Goal: Task Accomplishment & Management: Manage account settings

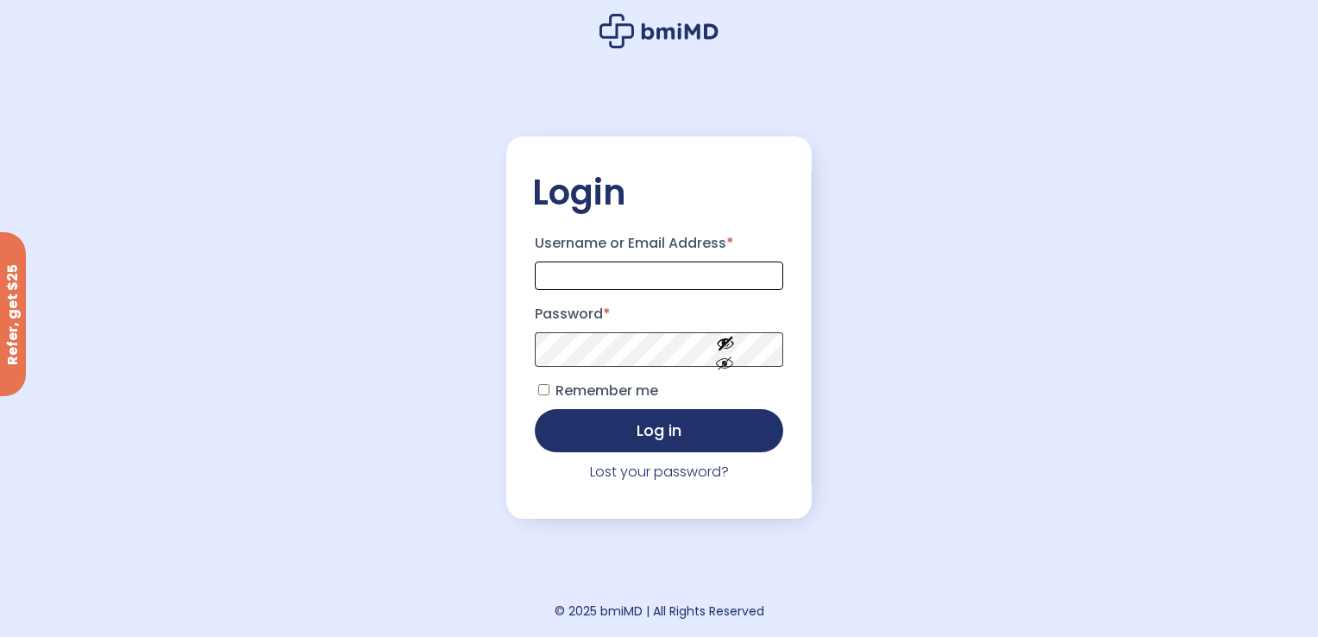
click at [556, 261] on input "Username or Email Address *" at bounding box center [659, 275] width 248 height 28
type input "**********"
click at [731, 371] on button "Show password" at bounding box center [725, 378] width 97 height 60
click at [684, 428] on button "Log in" at bounding box center [659, 428] width 248 height 43
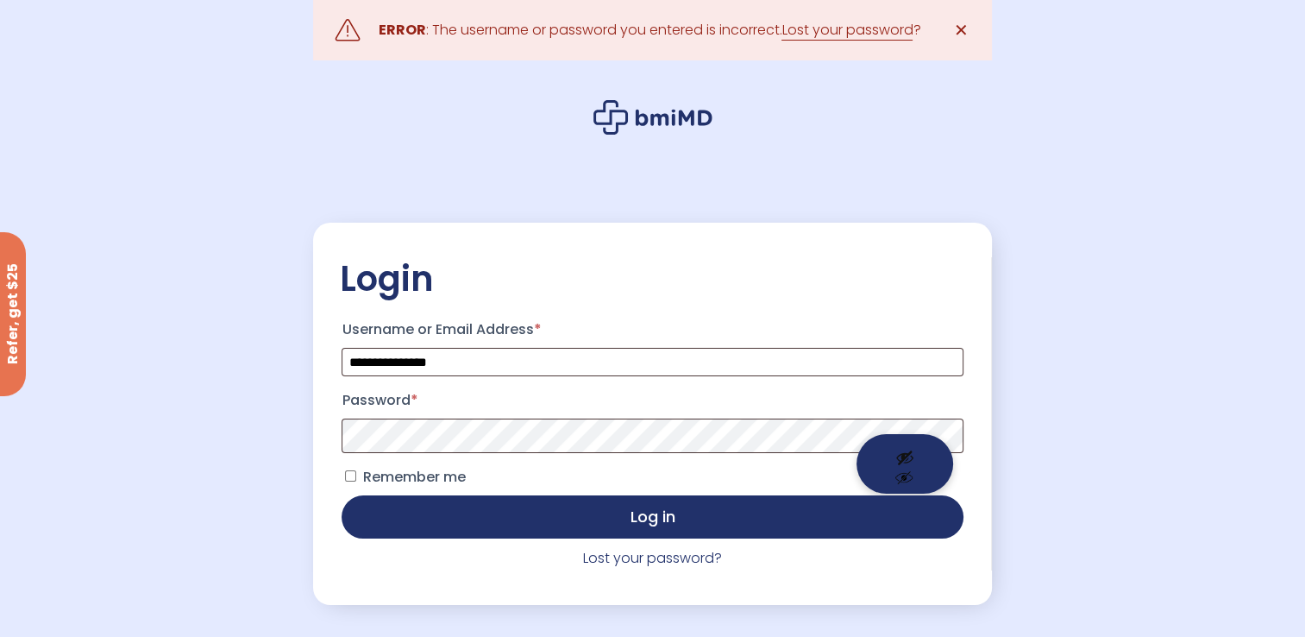
click at [904, 449] on button "Show password" at bounding box center [905, 464] width 97 height 60
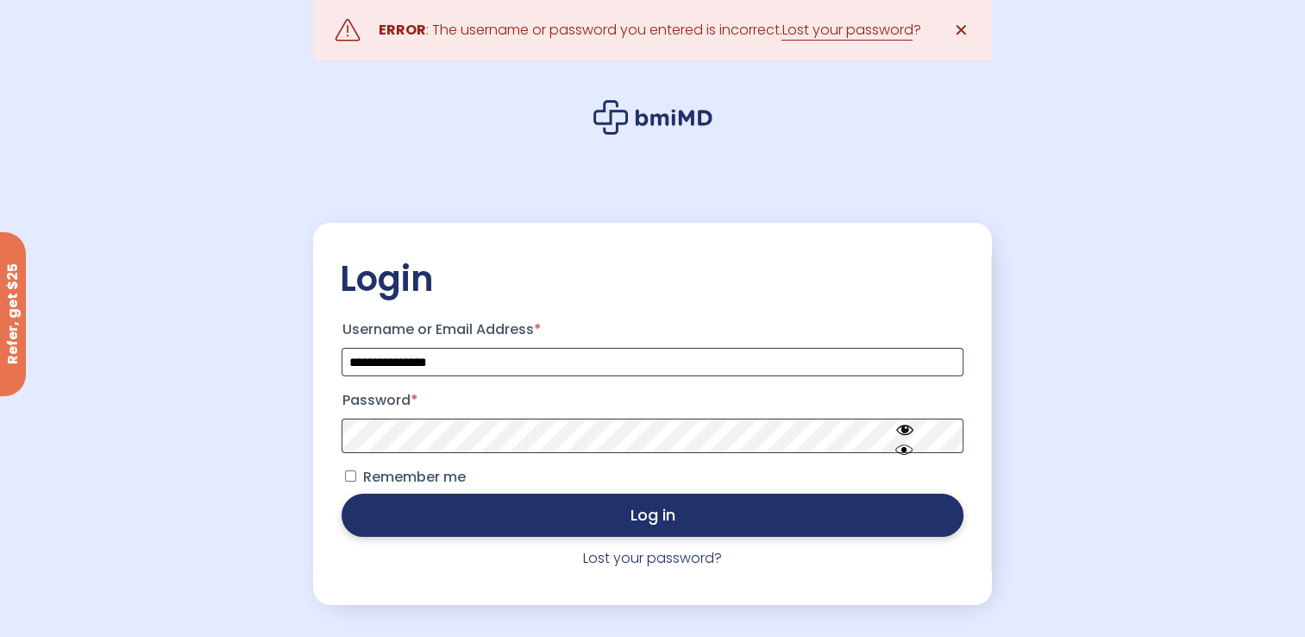
click at [633, 516] on button "Log in" at bounding box center [652, 515] width 621 height 43
